Goal: Communication & Community: Answer question/provide support

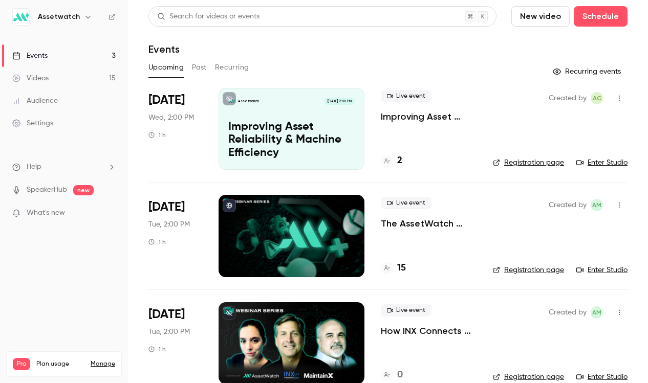
click at [73, 187] on p "SpeakerHub new" at bounding box center [52, 190] width 81 height 11
click at [63, 188] on link "SpeakerHub" at bounding box center [47, 190] width 40 height 11
click at [98, 80] on link "Videos 15" at bounding box center [64, 78] width 128 height 23
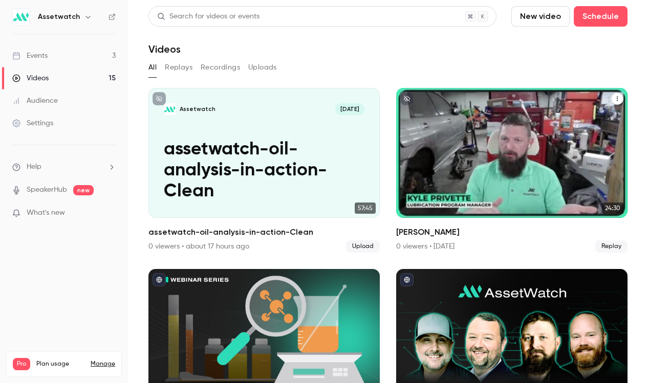
click at [442, 140] on div "Assetwatch [DATE] [PERSON_NAME]" at bounding box center [511, 153] width 231 height 130
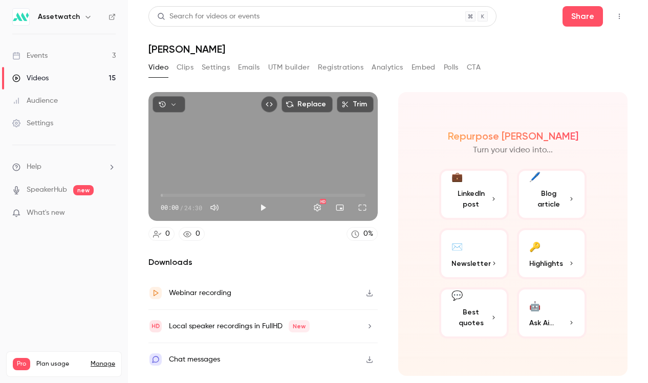
click at [312, 325] on div "Local speaker recordings in FullHD New" at bounding box center [262, 326] width 229 height 33
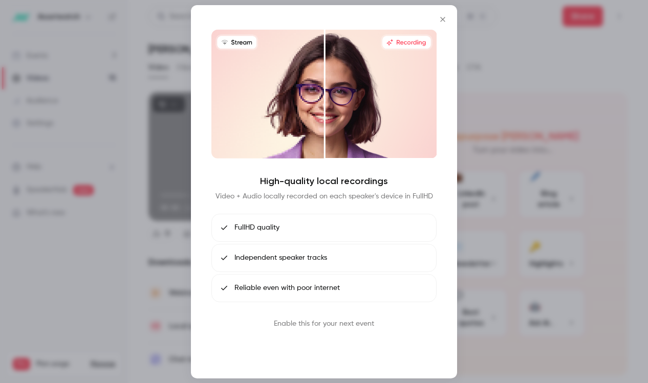
click at [324, 347] on button "Book call" at bounding box center [323, 348] width 53 height 20
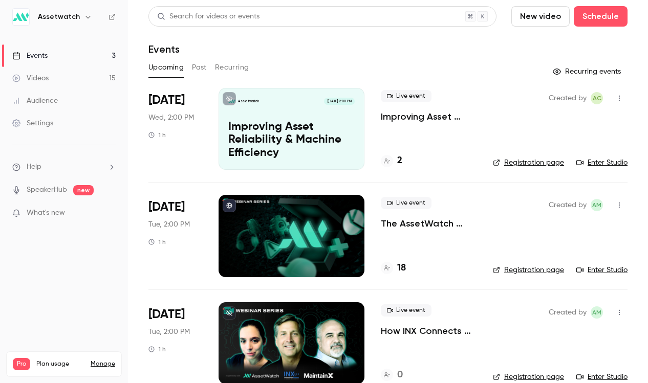
click at [202, 68] on button "Past" at bounding box center [199, 67] width 15 height 16
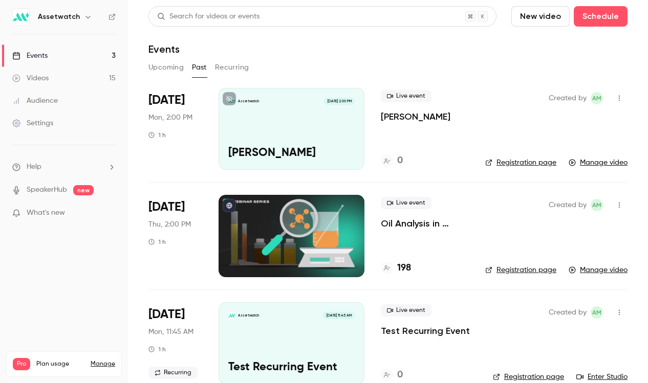
click at [409, 220] on p "Oil Analysis in Action" at bounding box center [425, 223] width 88 height 12
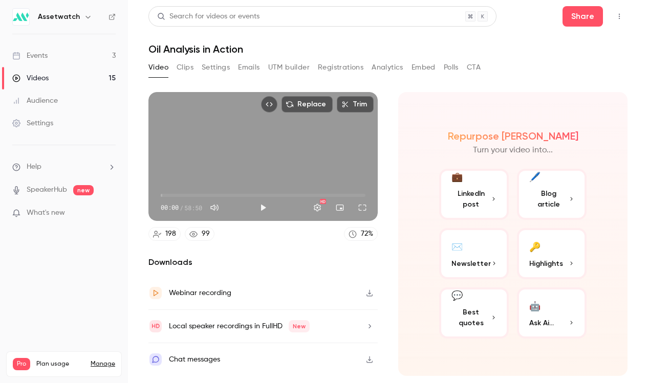
click at [337, 321] on div "Local speaker recordings in FullHD New" at bounding box center [262, 326] width 229 height 33
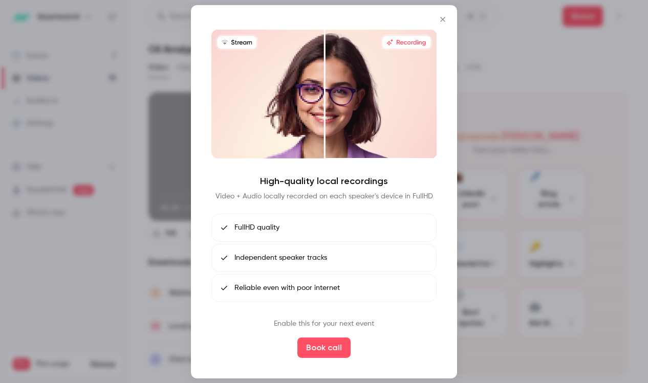
click at [476, 52] on div at bounding box center [324, 191] width 648 height 383
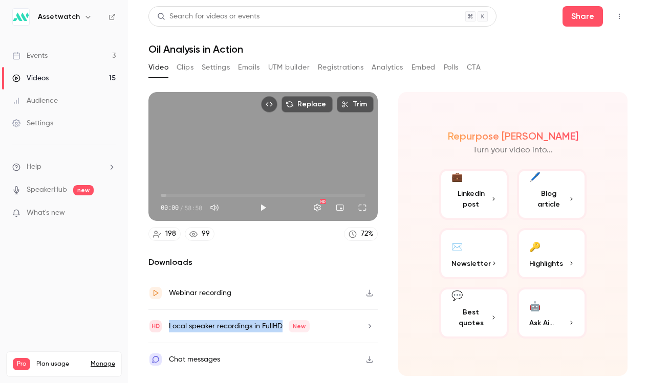
drag, startPoint x: 282, startPoint y: 330, endPoint x: 158, endPoint y: 329, distance: 123.8
click at [158, 329] on div "Local speaker recordings in FullHD New" at bounding box center [228, 326] width 161 height 14
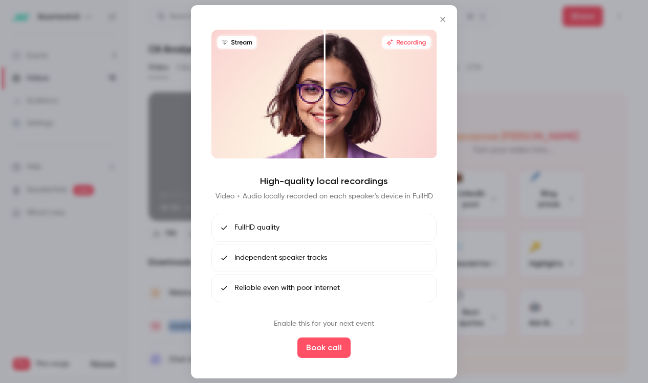
click at [437, 16] on icon "Close" at bounding box center [442, 19] width 12 height 8
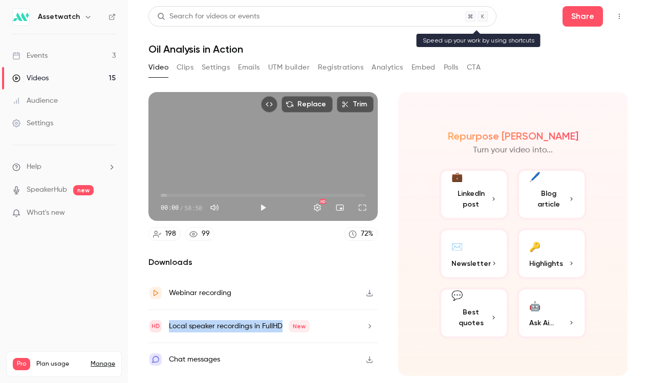
copy div "Local speaker recordings in FullHD"
click at [619, 12] on button "Top Bar Actions" at bounding box center [619, 16] width 16 height 16
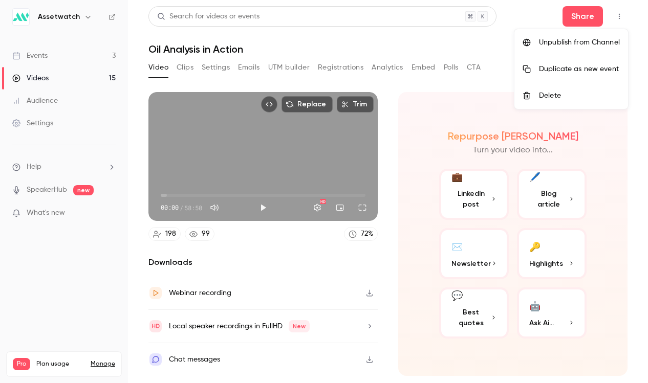
click at [79, 168] on div at bounding box center [324, 191] width 648 height 383
click at [90, 168] on li "Help" at bounding box center [63, 167] width 103 height 11
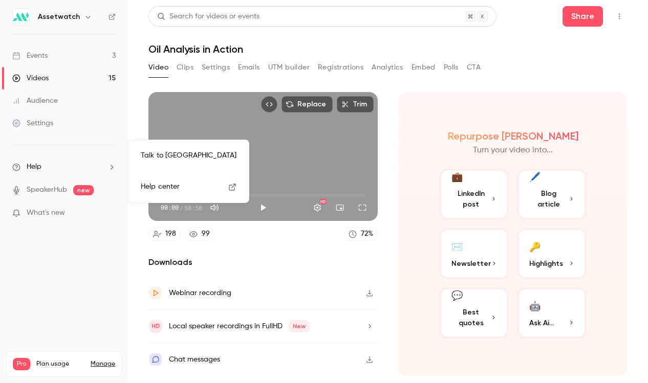
click at [175, 156] on link "Talk to [GEOGRAPHIC_DATA]" at bounding box center [188, 155] width 112 height 27
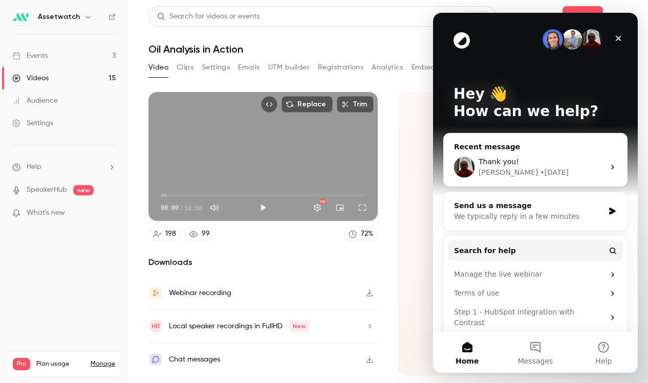
click at [404, 207] on div "Repurpose Ai Turn your video into... 💼 LinkedIn post 🖊️ Blog article ✉️ Newslet…" at bounding box center [512, 234] width 229 height 284
click at [360, 161] on div "Replace Trim 00:00 00:00 / 58:50 HD" at bounding box center [262, 156] width 229 height 129
click at [398, 171] on div "Repurpose Ai Turn your video into... 💼 LinkedIn post 🖊️ Blog article ✉️ Newslet…" at bounding box center [512, 234] width 229 height 284
click at [624, 34] on div "Close" at bounding box center [618, 38] width 18 height 18
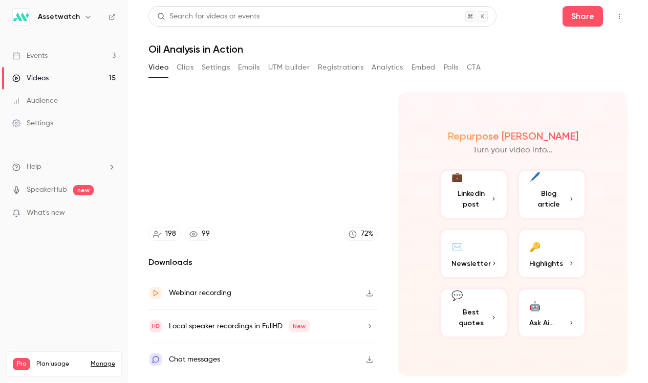
click at [366, 291] on icon "button" at bounding box center [369, 293] width 8 height 7
click at [99, 166] on li "Help" at bounding box center [63, 167] width 103 height 11
click at [219, 152] on link "Talk to [GEOGRAPHIC_DATA]" at bounding box center [188, 155] width 112 height 27
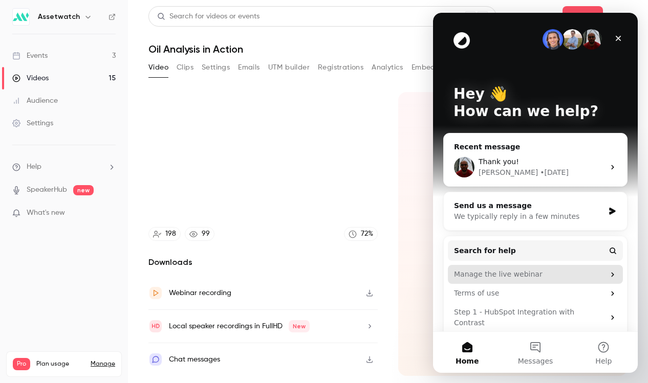
scroll to position [19, 0]
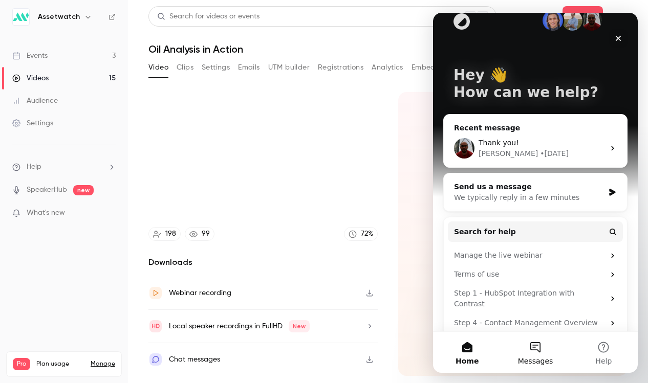
click at [536, 353] on button "Messages" at bounding box center [535, 352] width 68 height 41
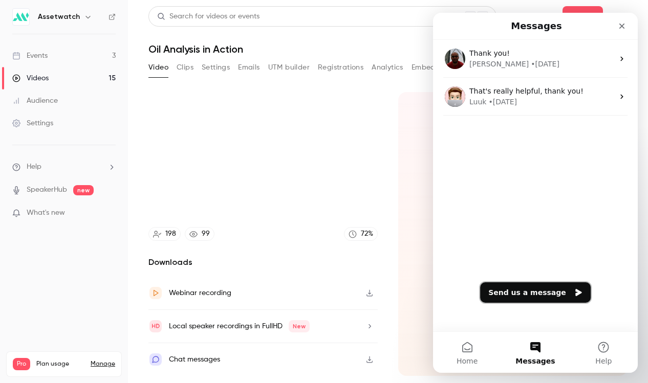
click at [539, 294] on button "Send us a message" at bounding box center [535, 292] width 110 height 20
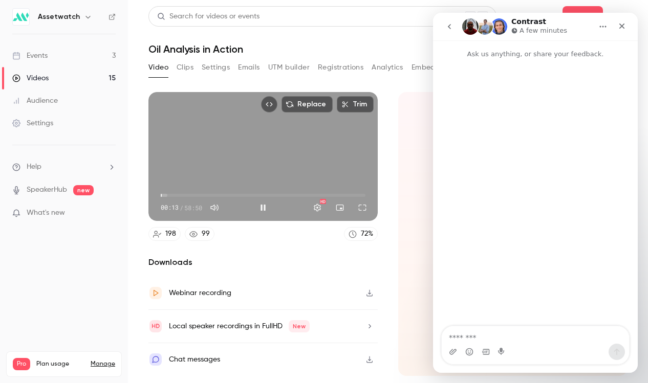
click at [290, 178] on div "00:13 00:13 / 58:50 HD" at bounding box center [262, 199] width 229 height 43
click at [282, 169] on div "Replace Trim 00:15 00:15 / 58:50 HD" at bounding box center [262, 156] width 229 height 129
type input "****"
click at [473, 336] on textarea "Message…" at bounding box center [534, 334] width 187 height 17
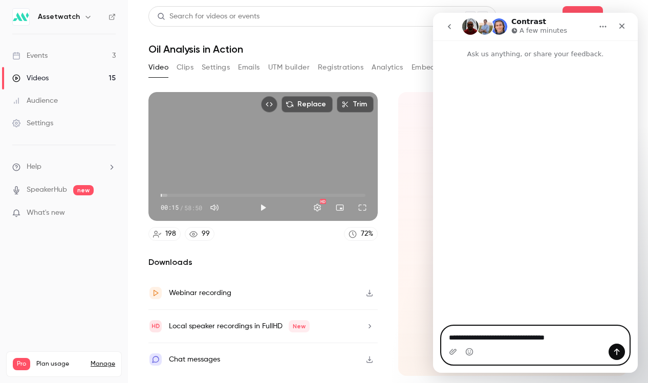
paste textarea "**********"
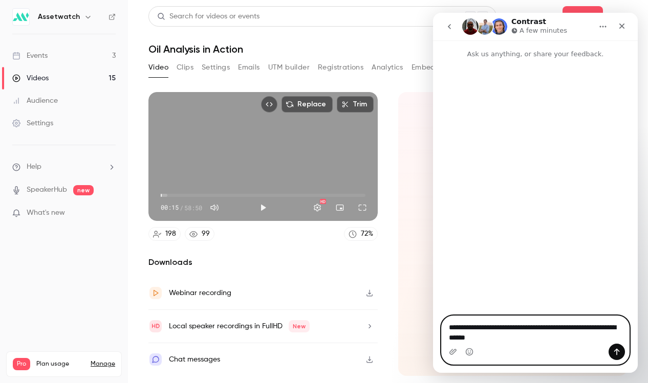
click at [545, 329] on textarea "**********" at bounding box center [534, 330] width 187 height 28
type textarea "**********"
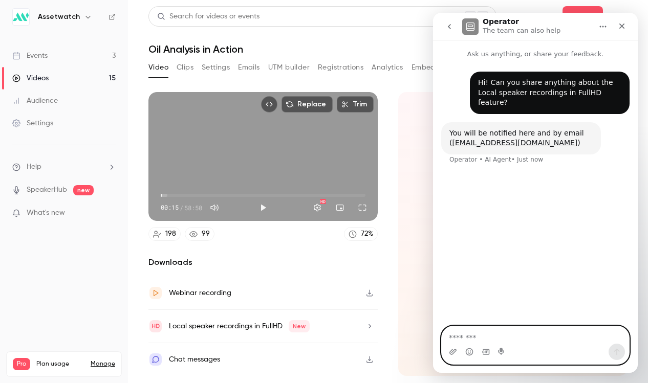
type input "****"
click at [90, 59] on link "Events 3" at bounding box center [64, 56] width 128 height 23
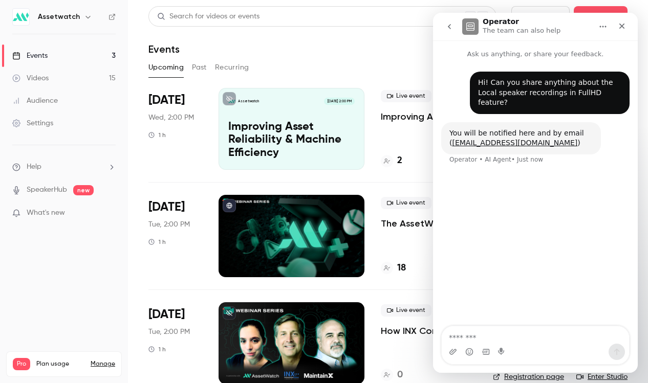
click at [78, 82] on link "Videos 15" at bounding box center [64, 78] width 128 height 23
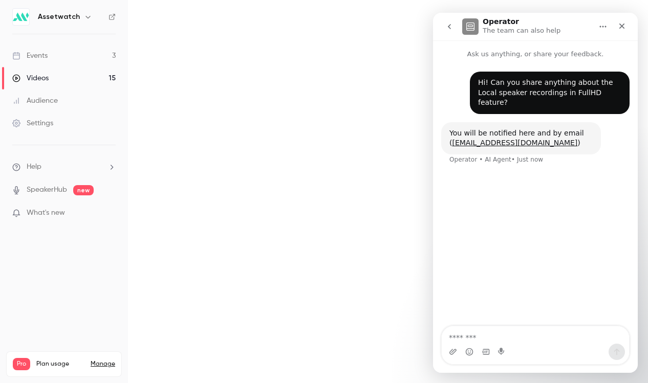
click at [97, 78] on link "Videos 15" at bounding box center [64, 78] width 128 height 23
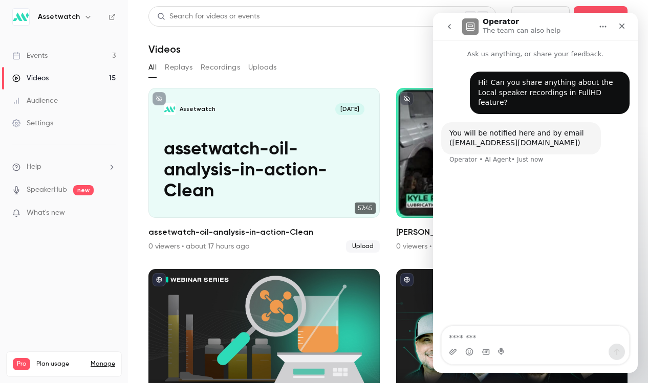
click at [429, 140] on div "Assetwatch [DATE] [PERSON_NAME]" at bounding box center [511, 153] width 231 height 130
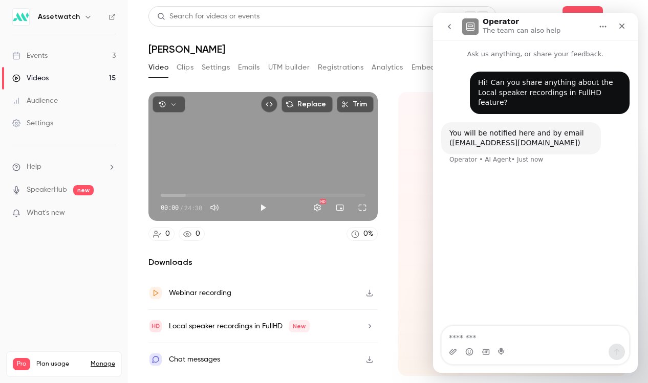
click at [388, 264] on section "Replace Trim 00:00 00:00 / 24:30 HD 0 0 0 % Downloads Webinar recording Local s…" at bounding box center [387, 224] width 479 height 265
click at [372, 292] on icon "button" at bounding box center [369, 293] width 8 height 7
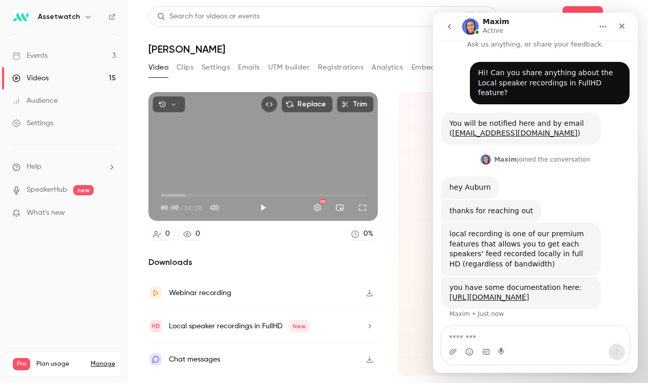
scroll to position [13, 0]
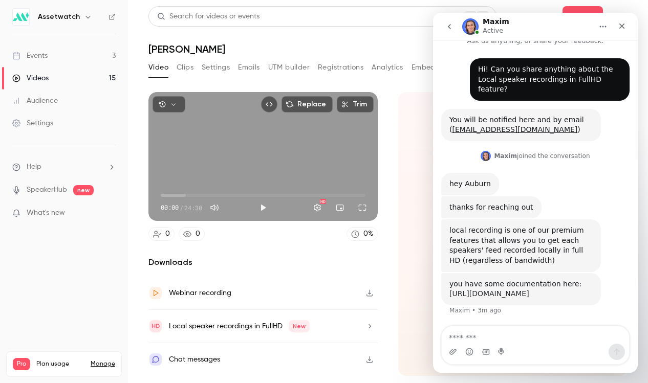
click at [529, 290] on link "[URL][DOMAIN_NAME]" at bounding box center [489, 294] width 80 height 8
click at [481, 307] on div "Maxim • 3m ago" at bounding box center [475, 310] width 52 height 6
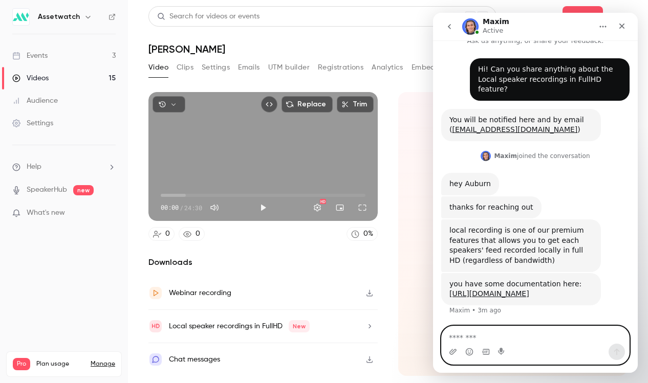
click at [476, 340] on textarea "Message…" at bounding box center [534, 334] width 187 height 17
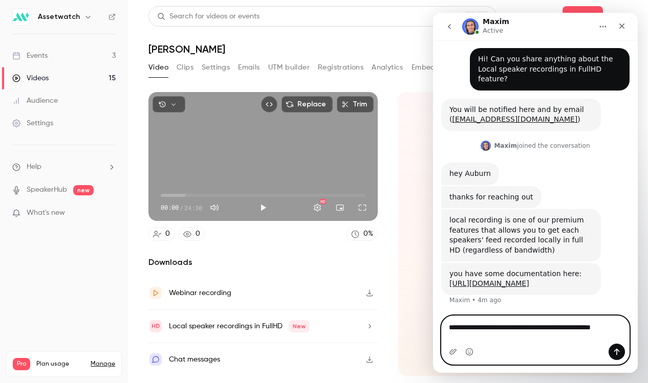
scroll to position [24, 0]
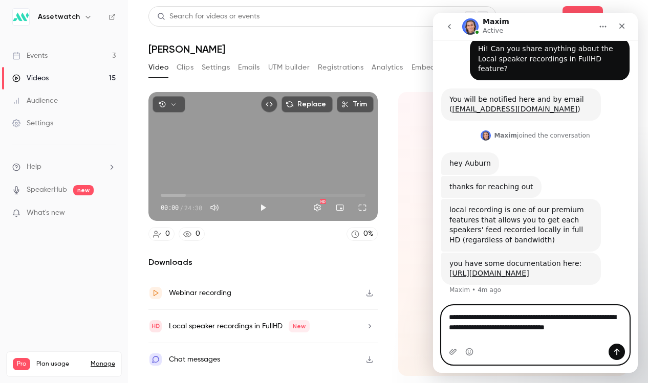
type textarea "**********"
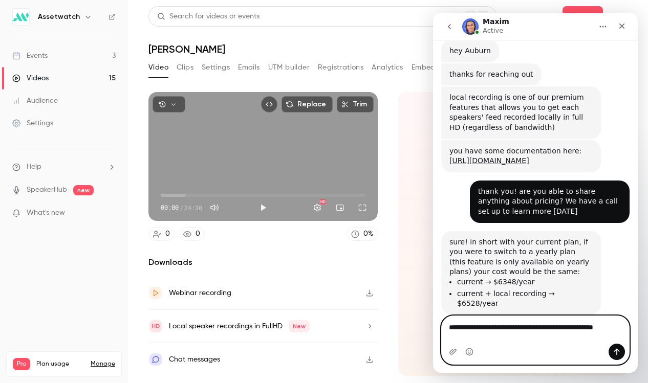
scroll to position [157, 0]
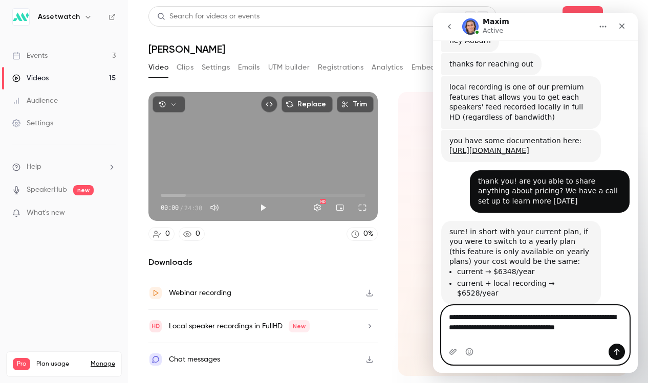
type textarea "**********"
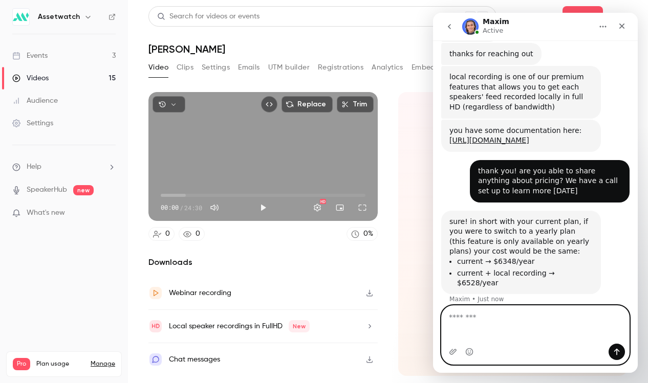
scroll to position [197, 0]
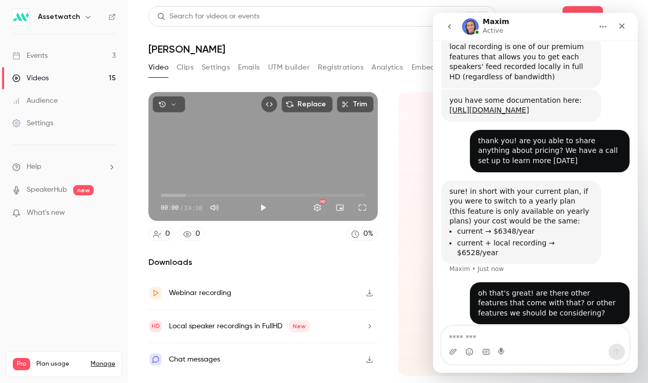
click at [521, 207] on div "sure! in short with your current plan, if you were to switch to a yearly plan (…" at bounding box center [520, 207] width 143 height 40
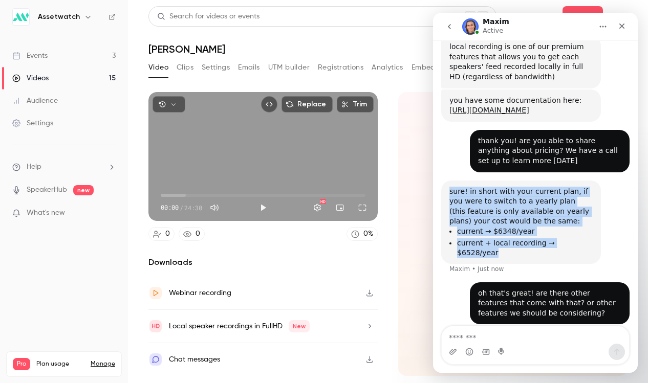
drag, startPoint x: 588, startPoint y: 244, endPoint x: 427, endPoint y: 184, distance: 171.9
click at [433, 184] on html "Maxim Active Ask us anything, or share your feedback. Hi! Can you share anythin…" at bounding box center [535, 193] width 205 height 360
copy div "sure! in short with your current plan, if you were to switch to a yearly plan (…"
